Goal: Check status: Check status

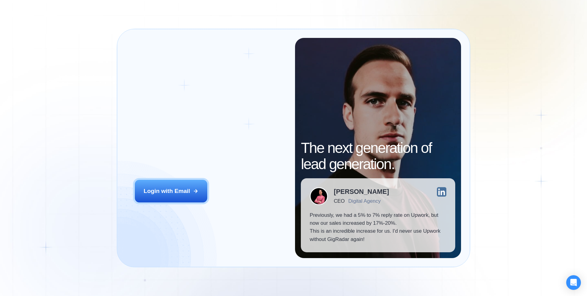
click at [185, 178] on div "Login ‍ Welcome to GigRadar. AI Business Manager for Agencies Login with Email" at bounding box center [210, 148] width 169 height 220
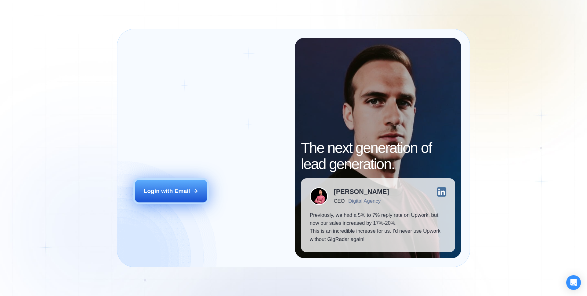
click at [181, 188] on div "Login with Email" at bounding box center [167, 191] width 46 height 8
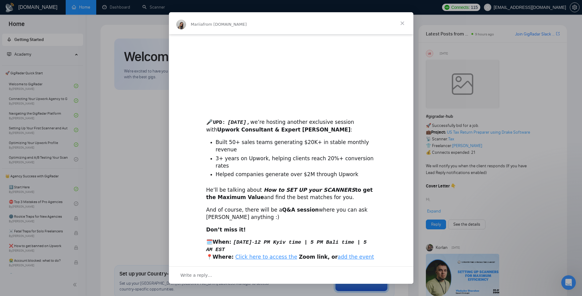
scroll to position [70, 0]
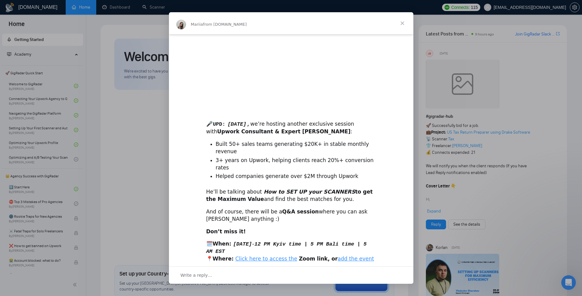
click at [405, 24] on span "Close" at bounding box center [402, 23] width 22 height 22
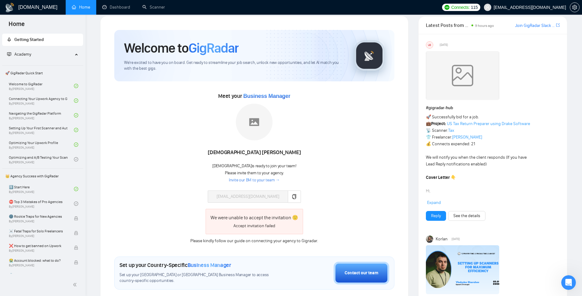
scroll to position [76, 0]
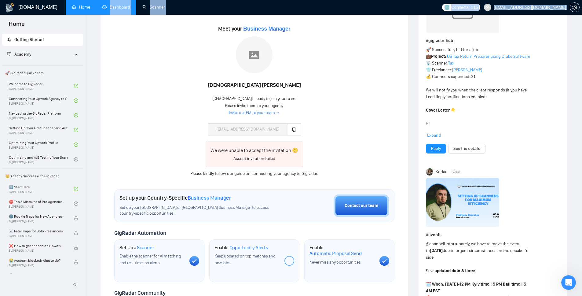
click at [117, 9] on link "Dashboard" at bounding box center [116, 7] width 28 height 5
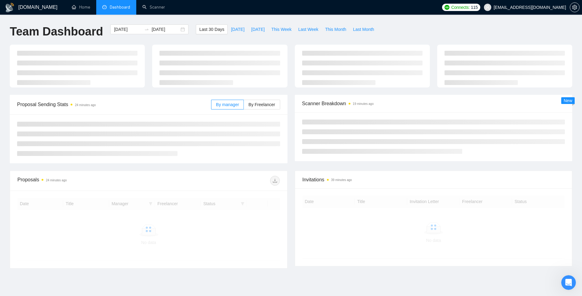
click at [411, 9] on ul "Home Dashboard Scanner" at bounding box center [251, 7] width 375 height 15
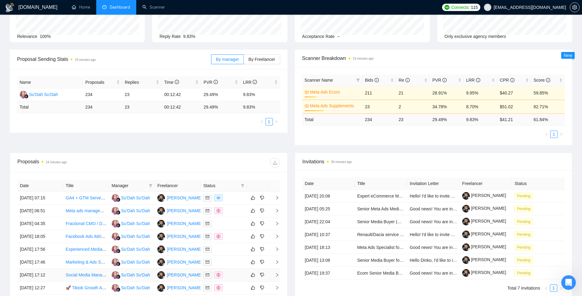
scroll to position [134, 0]
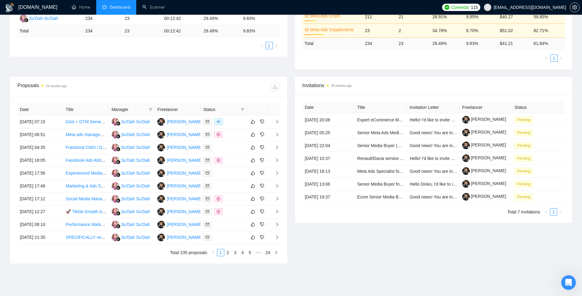
click at [375, 260] on div "Invitations 39 minutes ago Date Title Invitation Letter Freelancer Status [DATE…" at bounding box center [433, 169] width 285 height 187
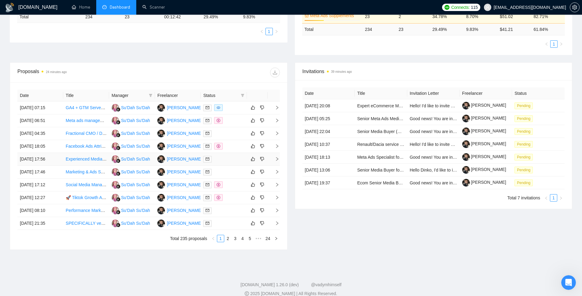
scroll to position [0, 0]
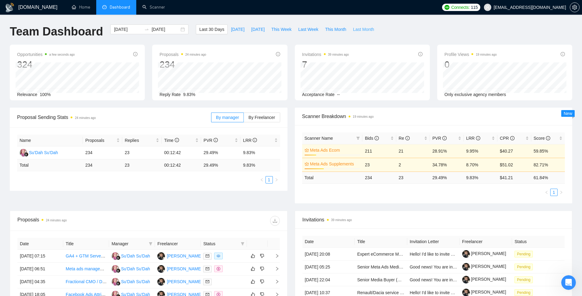
click at [367, 27] on span "Last Month" at bounding box center [363, 29] width 21 height 7
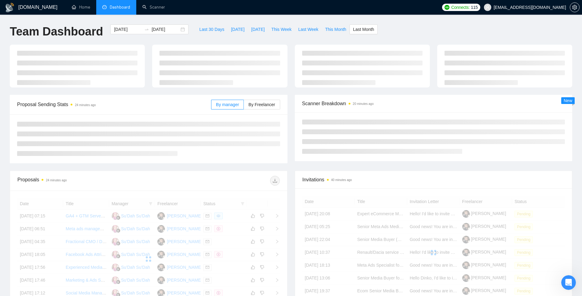
type input "[DATE]"
